Goal: Task Accomplishment & Management: Use online tool/utility

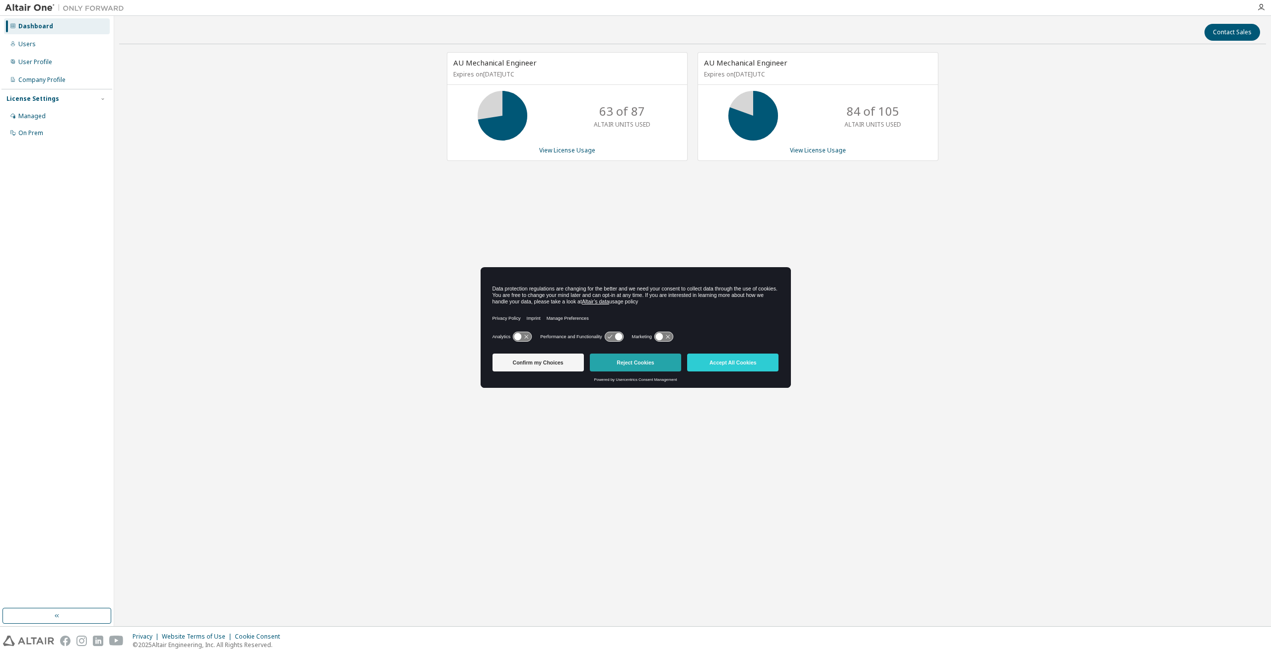
click at [635, 361] on button "Reject Cookies" at bounding box center [635, 363] width 91 height 18
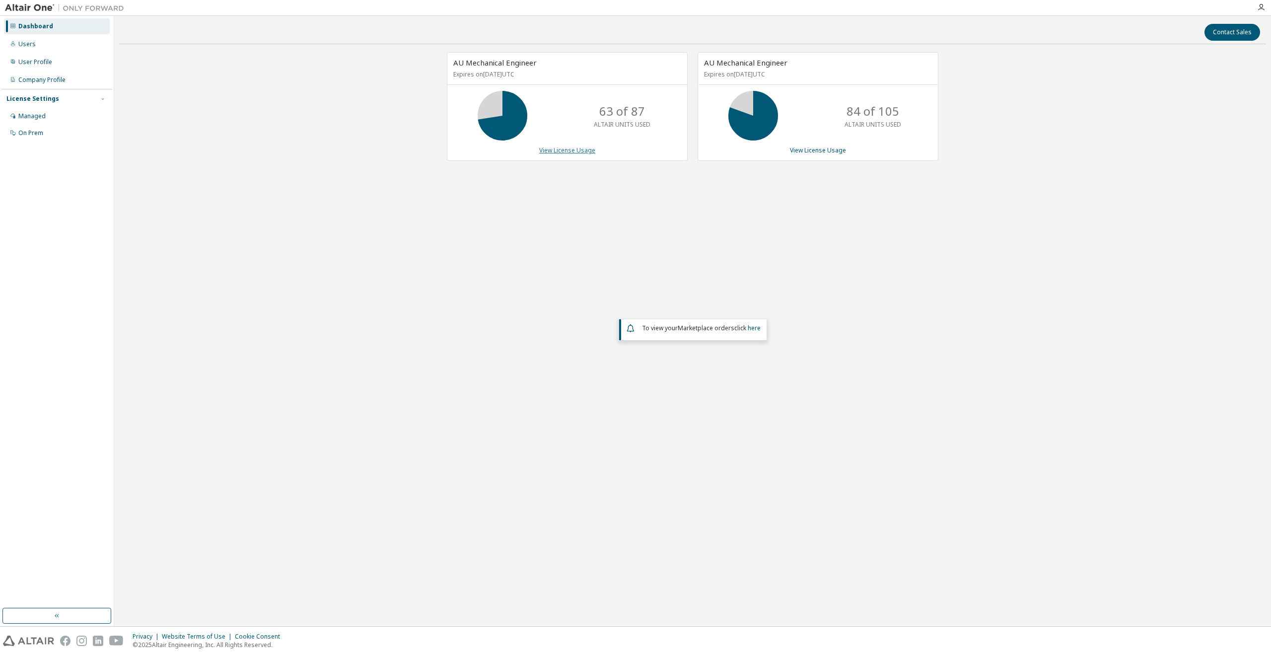
click at [566, 147] on link "View License Usage" at bounding box center [567, 150] width 56 height 8
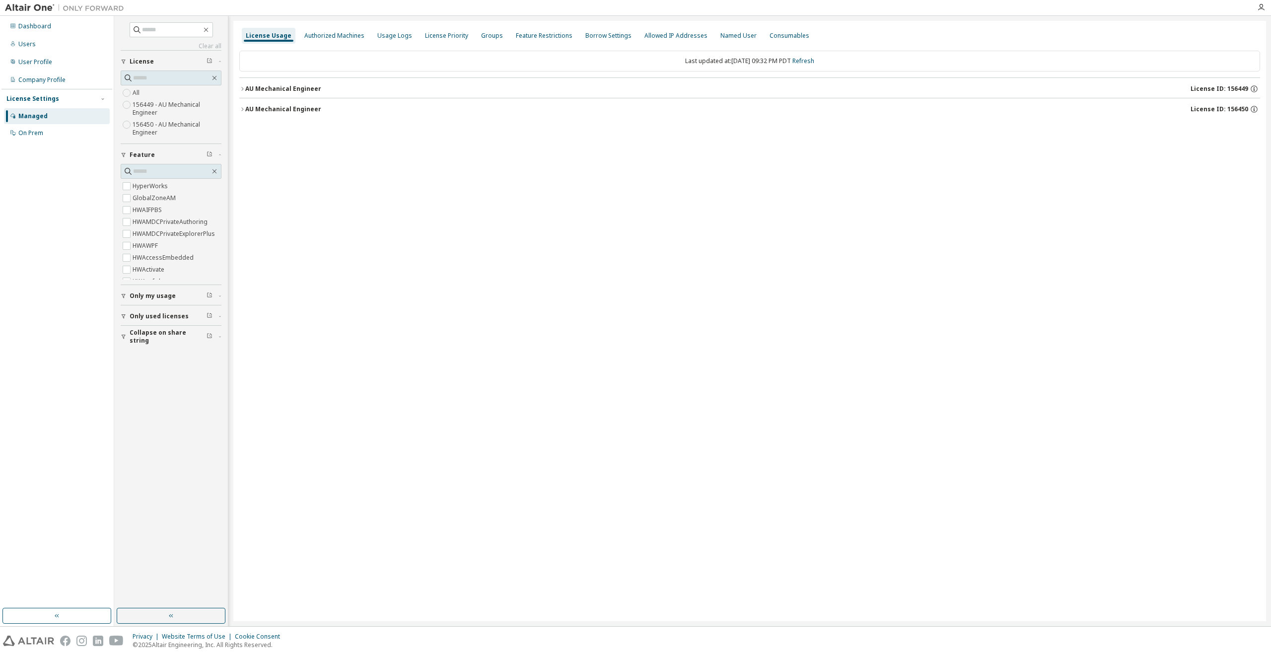
click at [243, 87] on icon "button" at bounding box center [242, 89] width 6 height 6
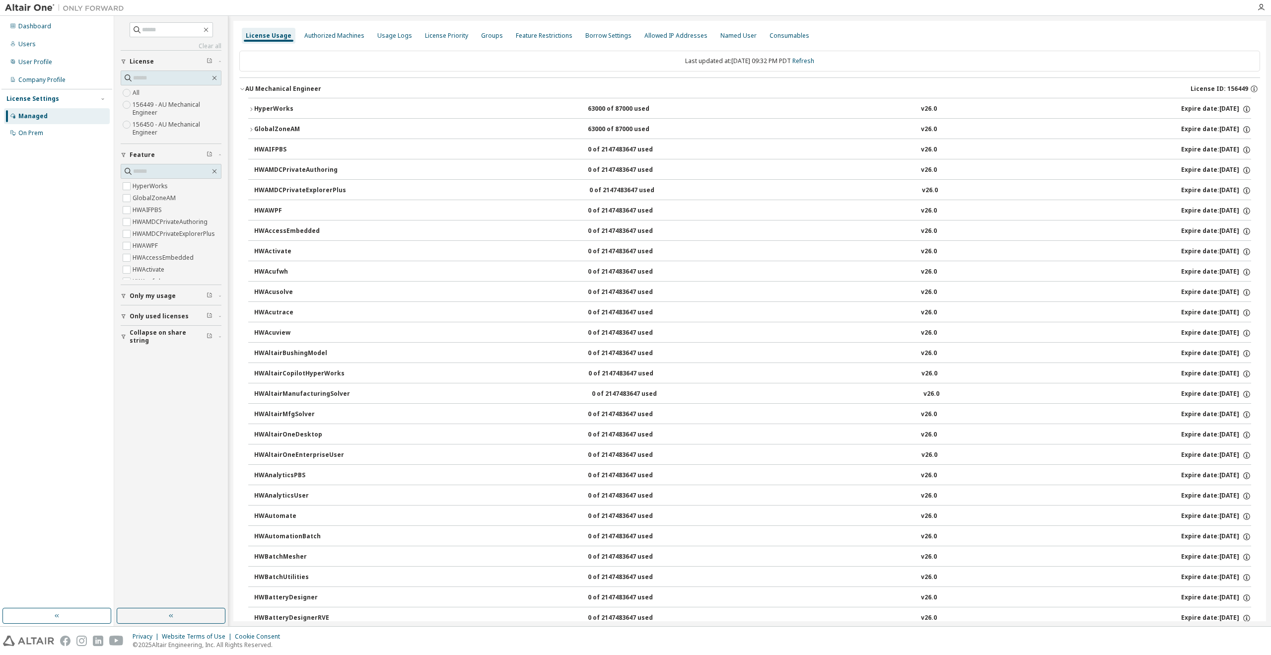
click at [249, 108] on icon "button" at bounding box center [251, 109] width 6 height 6
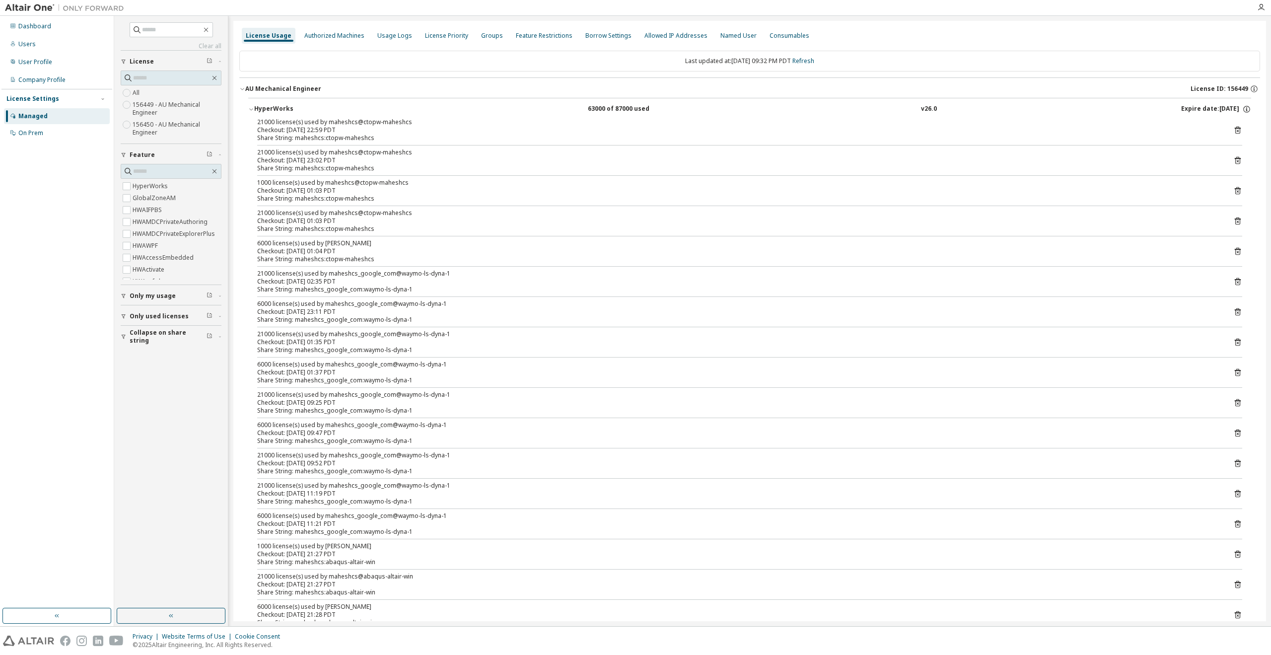
click at [250, 106] on icon "button" at bounding box center [251, 109] width 6 height 6
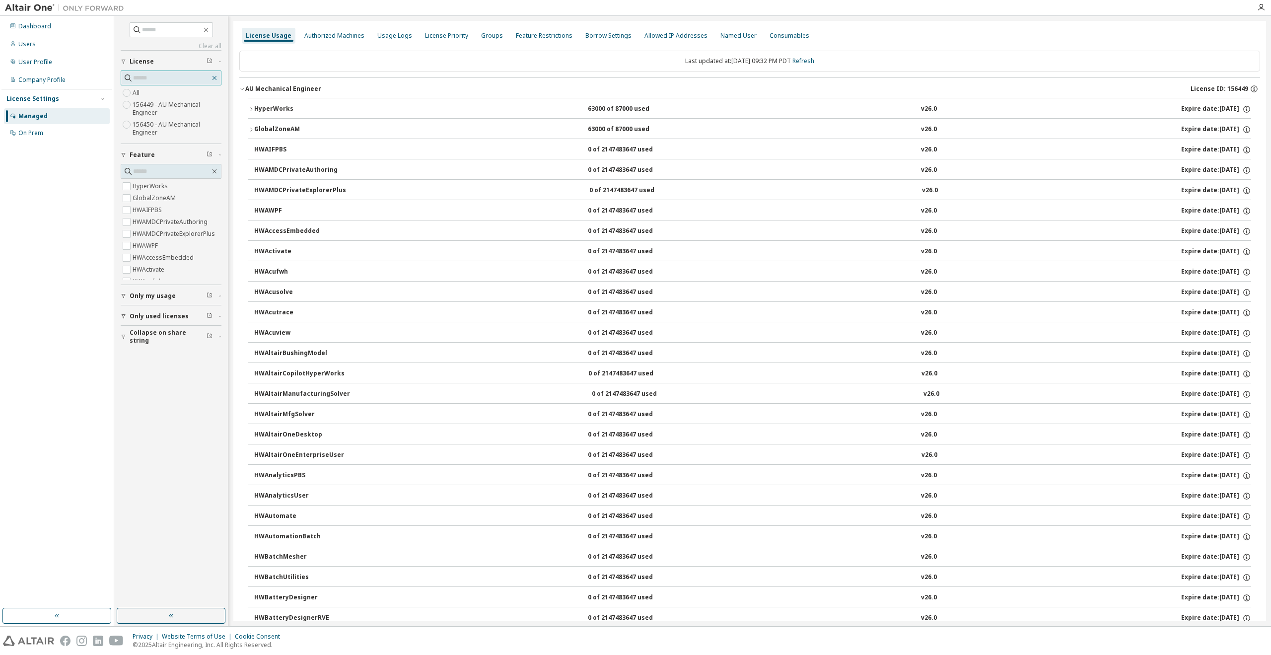
click at [216, 75] on icon "button" at bounding box center [215, 78] width 8 height 8
